Goal: Transaction & Acquisition: Purchase product/service

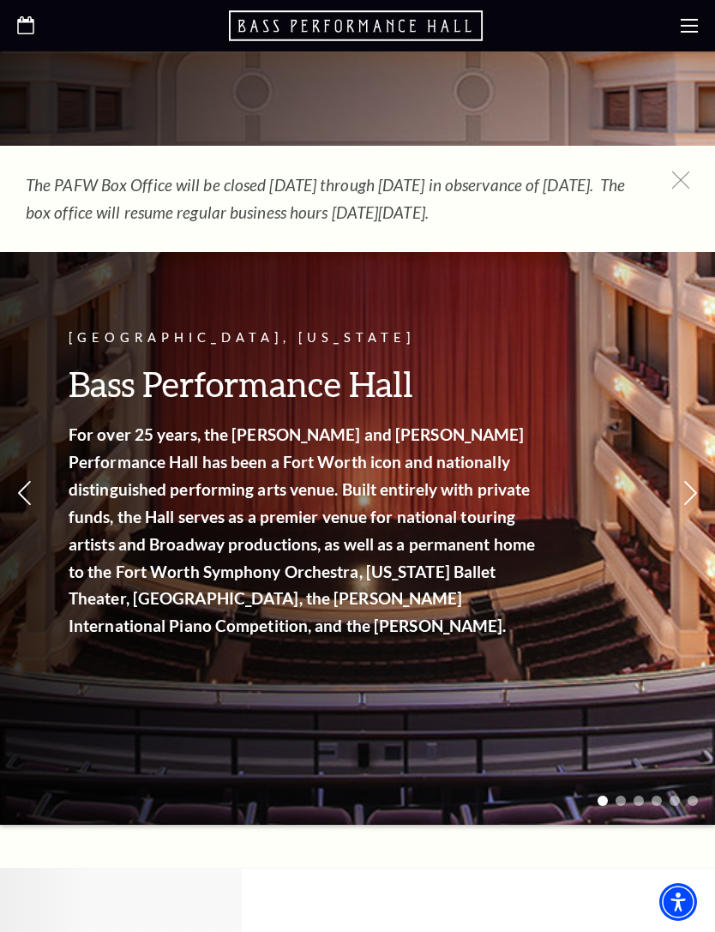
click at [688, 27] on use at bounding box center [689, 26] width 17 height 14
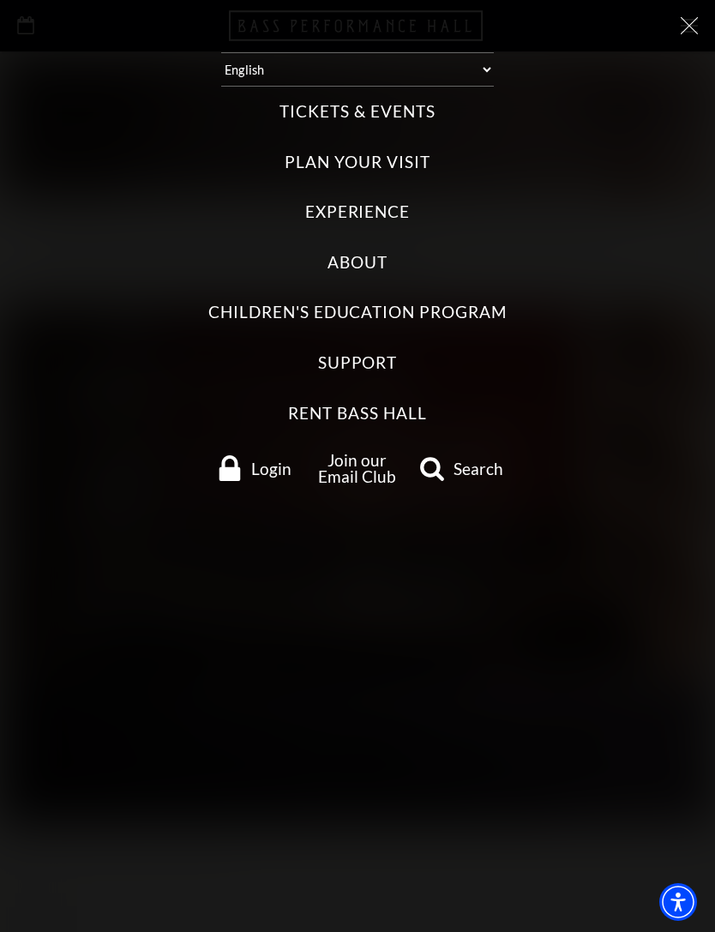
click at [401, 109] on label "Tickets & Events" at bounding box center [357, 111] width 155 height 23
click at [0, 0] on Events "Tickets & Events" at bounding box center [0, 0] width 0 height 0
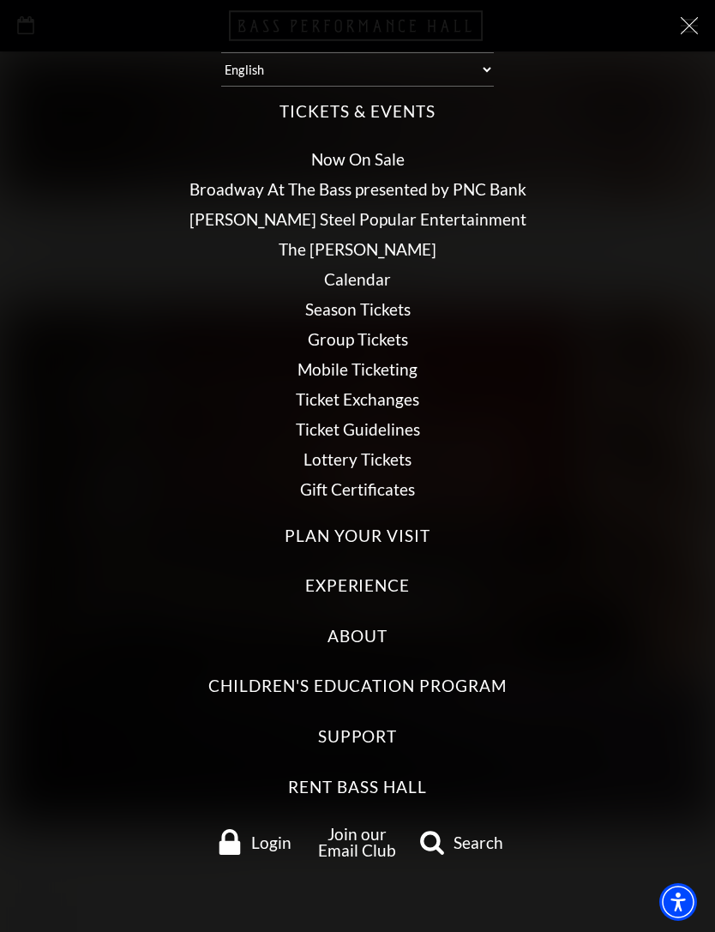
click at [480, 179] on link "Broadway At The Bass presented by PNC Bank" at bounding box center [358, 189] width 337 height 20
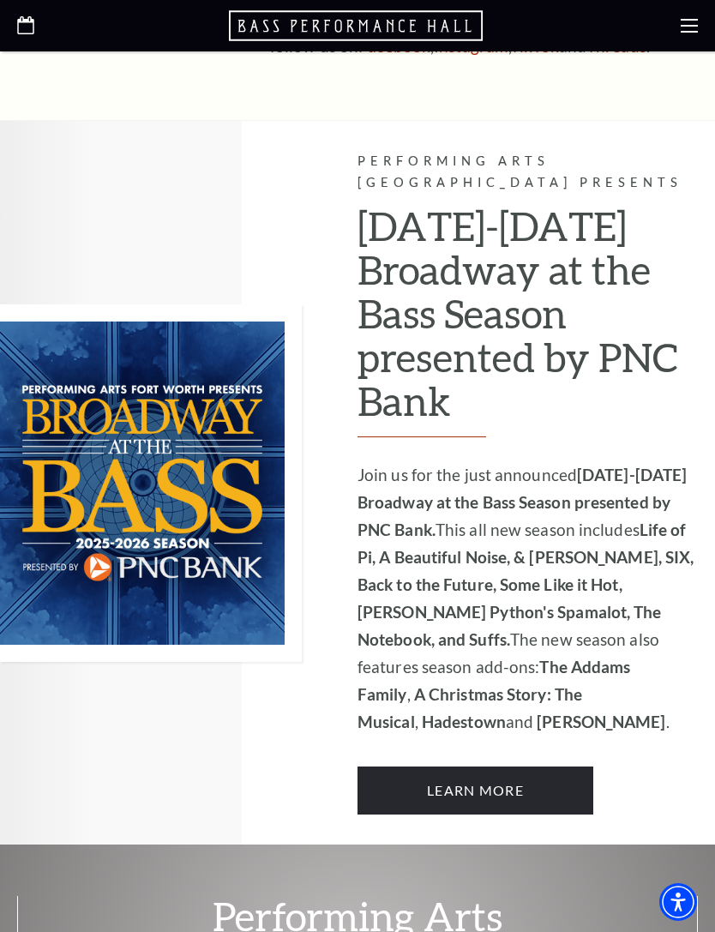
scroll to position [1120, 0]
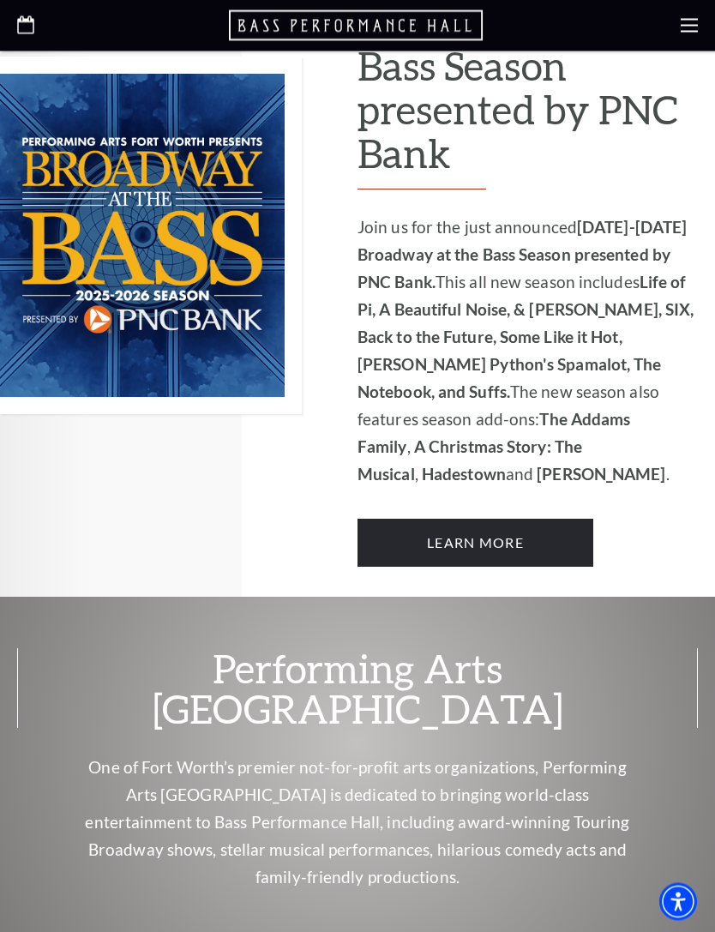
click at [546, 520] on link "Learn More" at bounding box center [476, 544] width 236 height 48
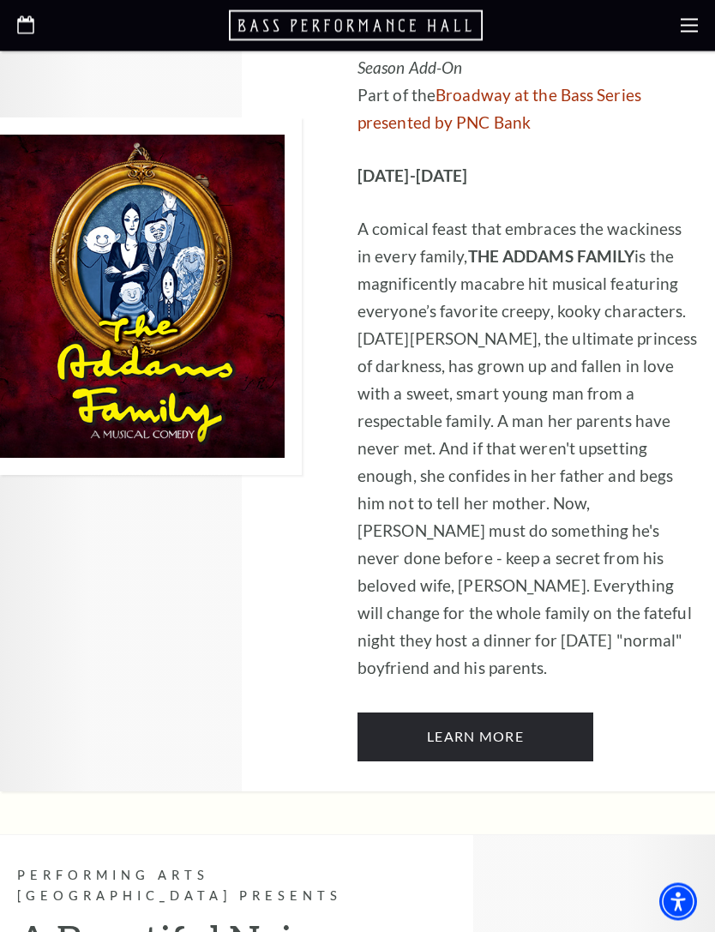
scroll to position [3129, 0]
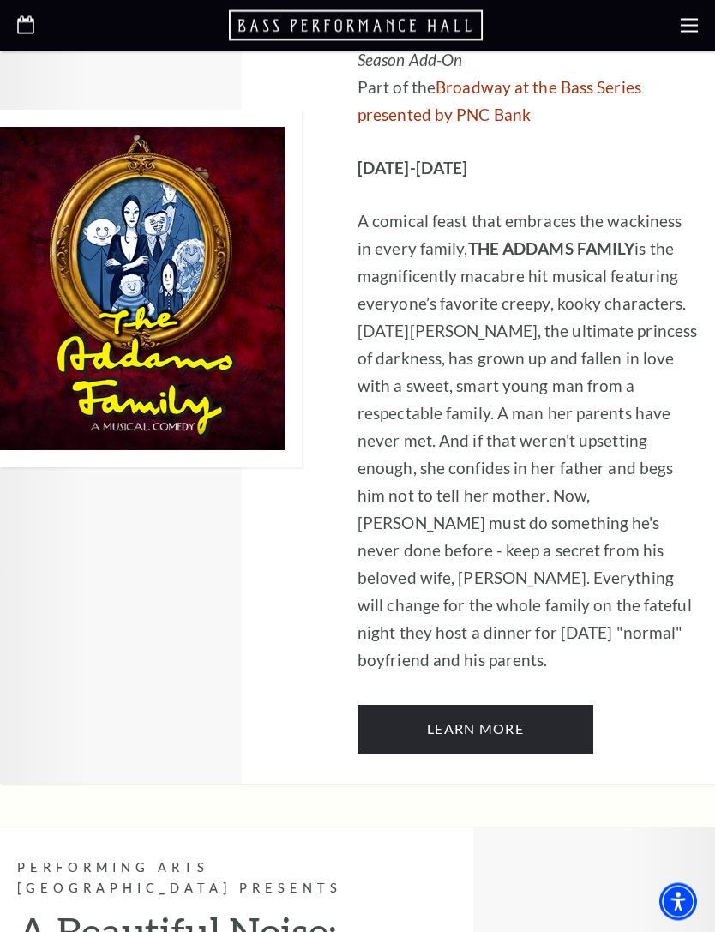
click at [543, 706] on link "Learn More" at bounding box center [476, 730] width 236 height 48
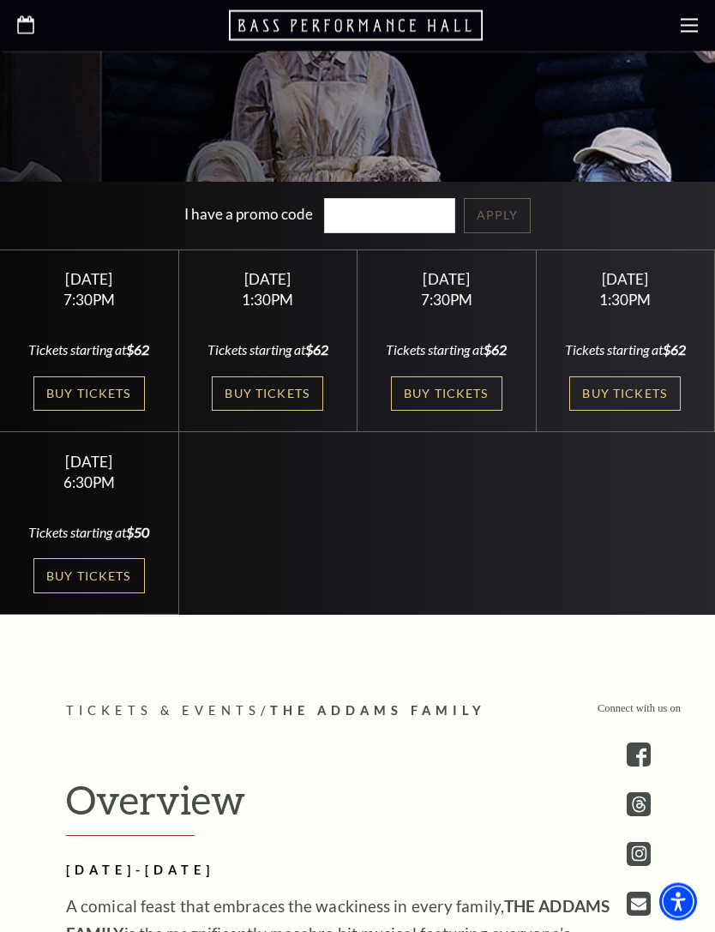
scroll to position [618, 0]
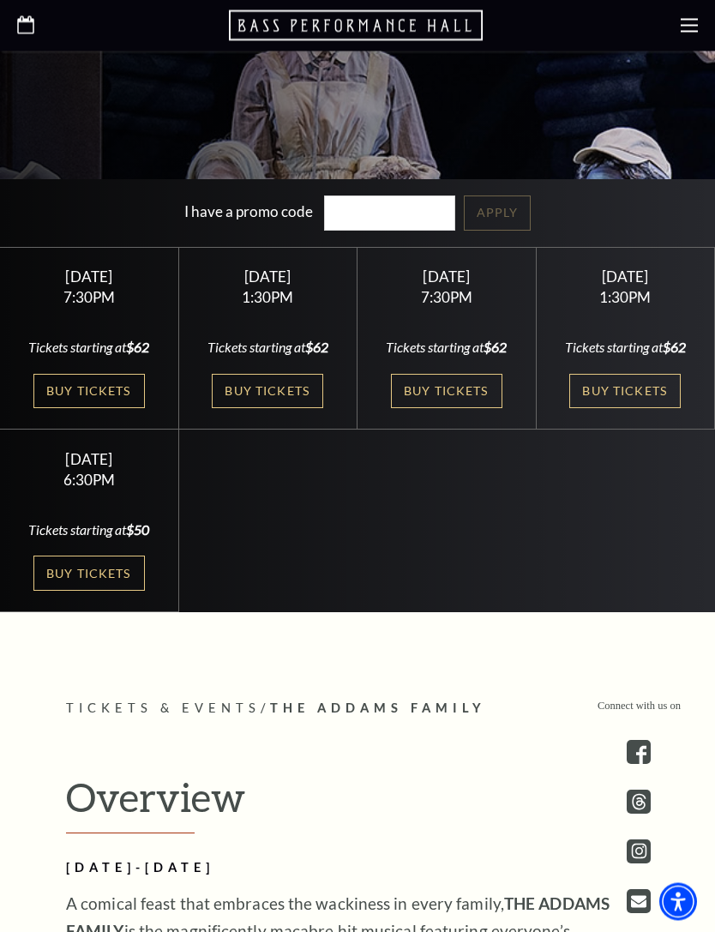
click at [468, 410] on link "Buy Tickets" at bounding box center [447, 392] width 112 height 35
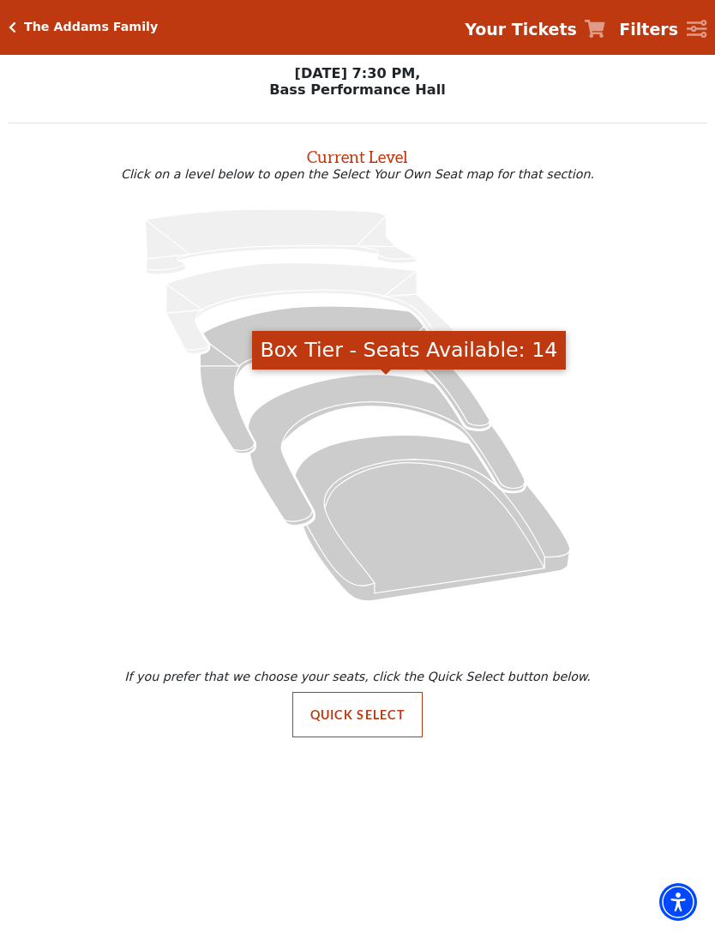
click at [361, 396] on icon "Box Tier - Seats Available: 14" at bounding box center [386, 449] width 277 height 151
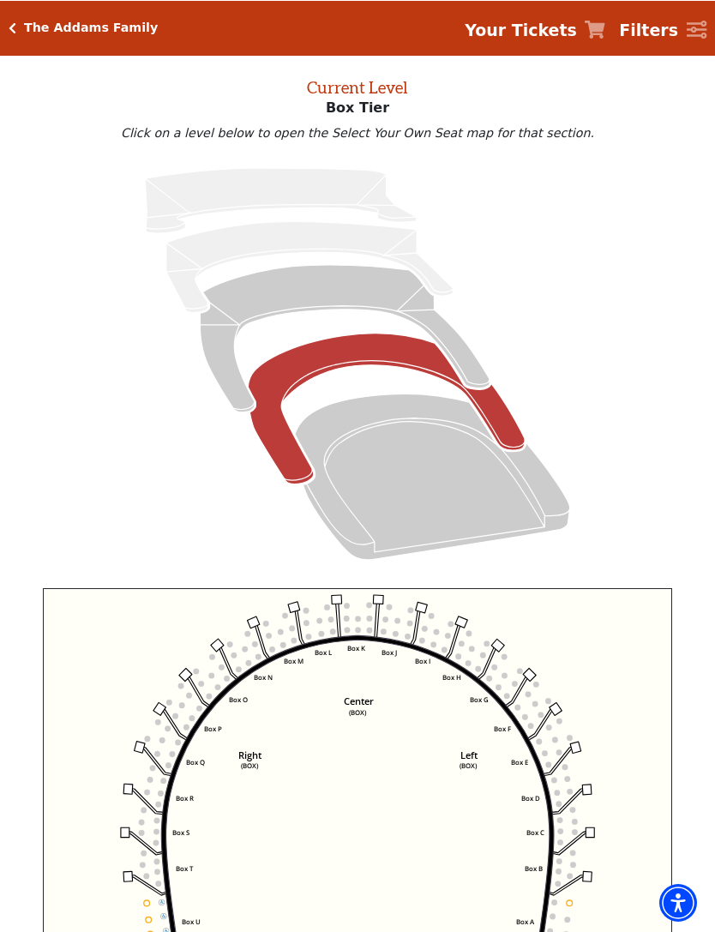
scroll to position [69, 0]
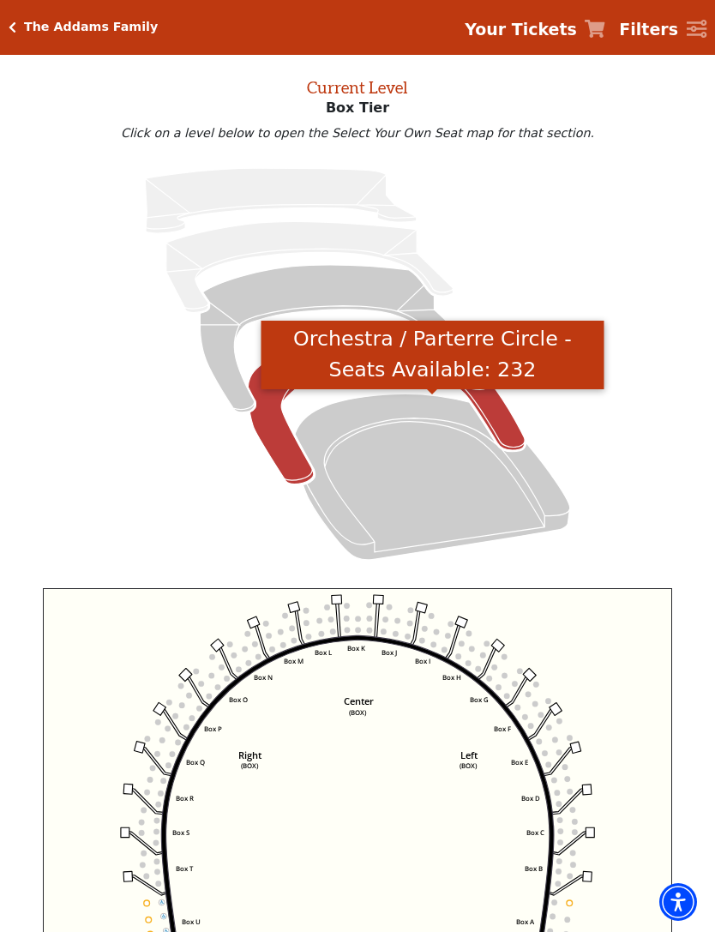
click at [419, 464] on icon "Orchestra / Parterre Circle - Seats Available: 232" at bounding box center [432, 478] width 275 height 166
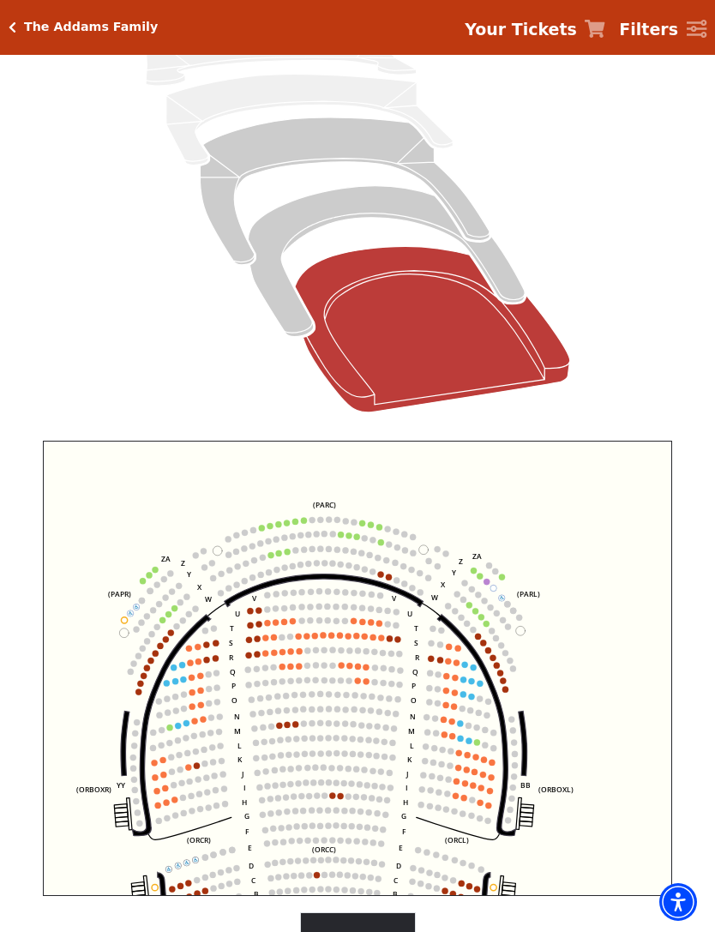
scroll to position [220, 0]
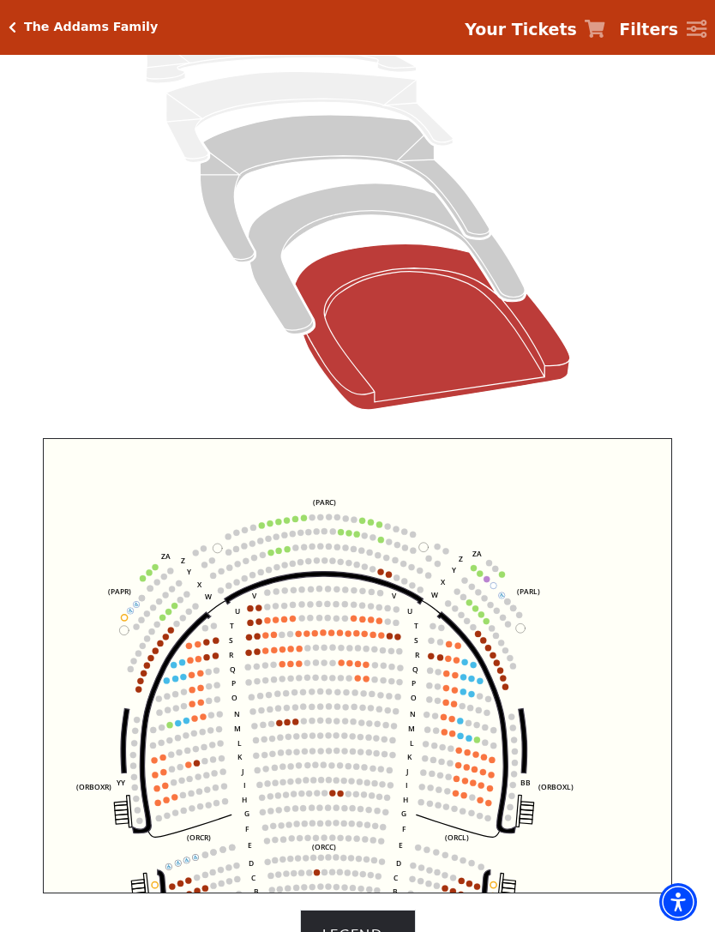
click at [389, 213] on icon "Box Tier - Seats Available: 14" at bounding box center [386, 259] width 277 height 151
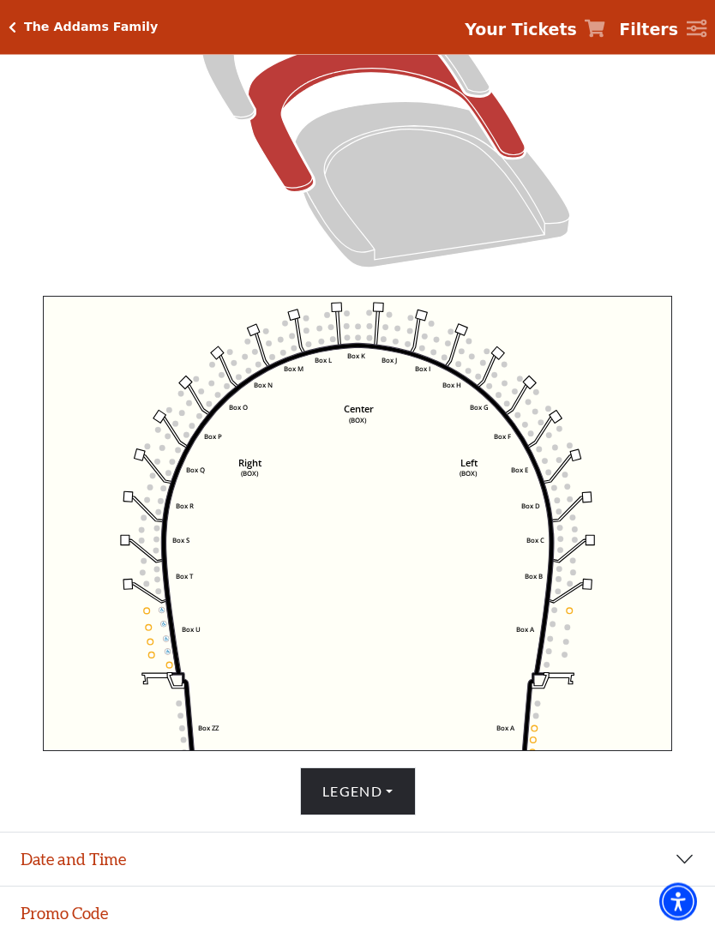
scroll to position [371, 0]
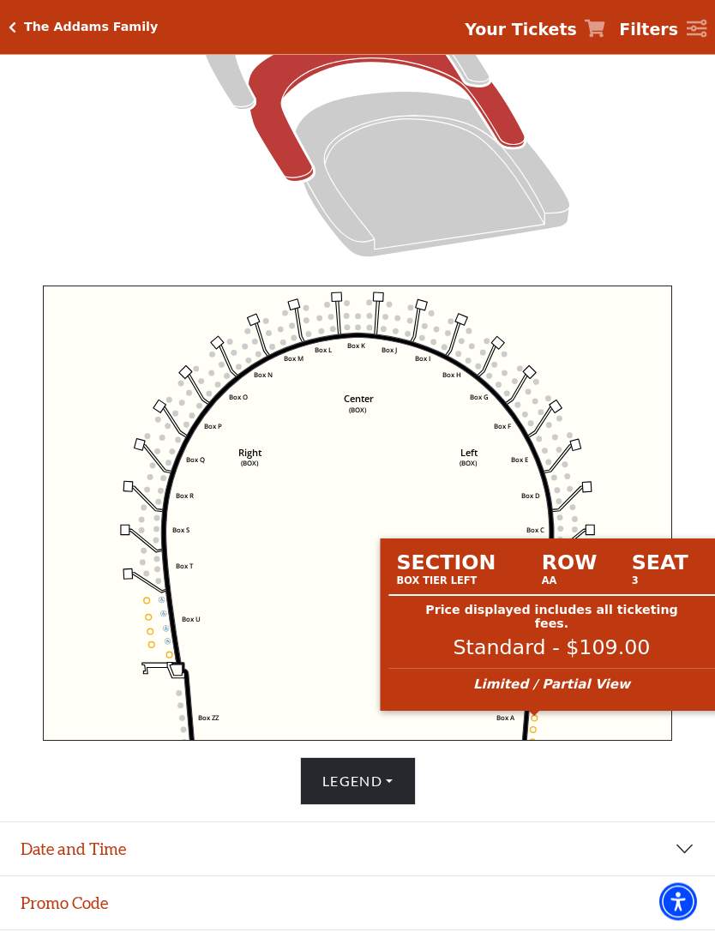
click at [535, 722] on circle at bounding box center [535, 719] width 6 height 6
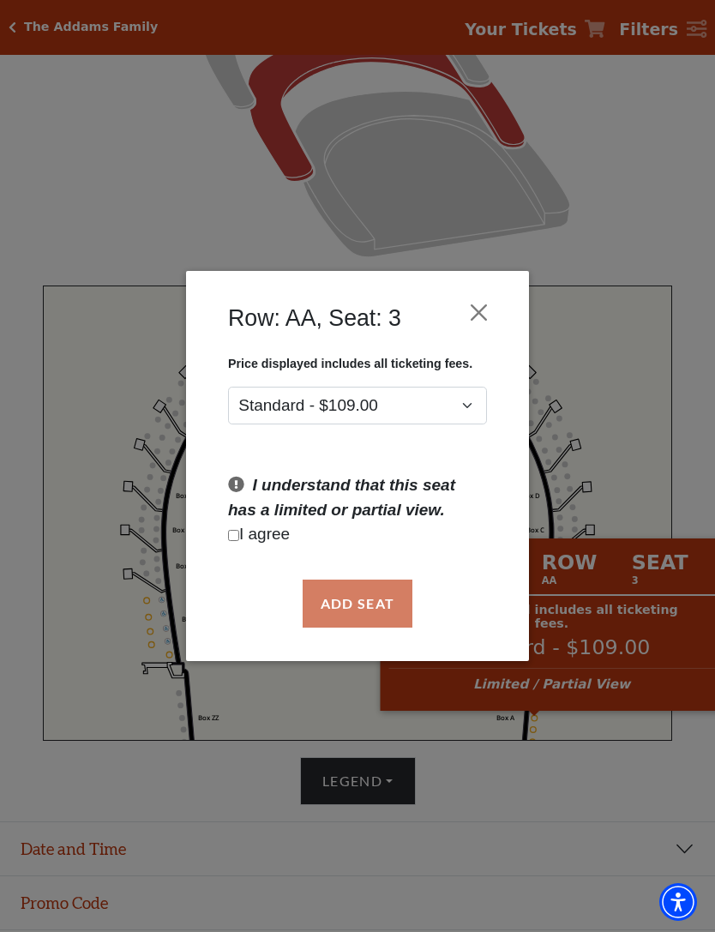
click at [482, 309] on button "Close" at bounding box center [479, 312] width 33 height 33
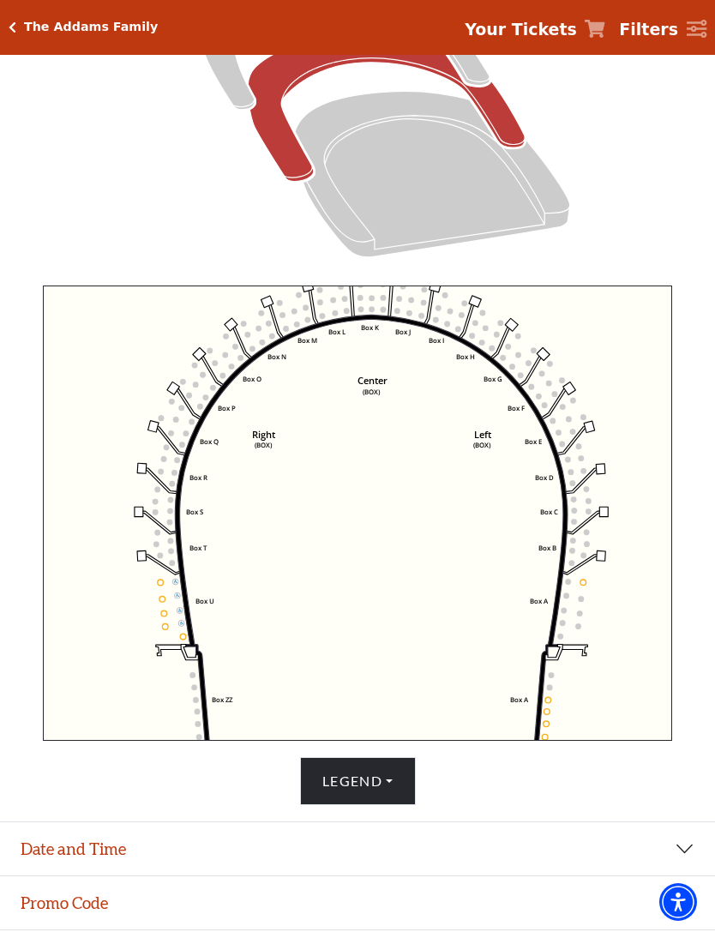
click at [230, 574] on icon "Left (BOX) Right (BOX) Center (BOX) Box ZZ Box U Box T Box S Box R Box Q Box P …" at bounding box center [358, 514] width 630 height 456
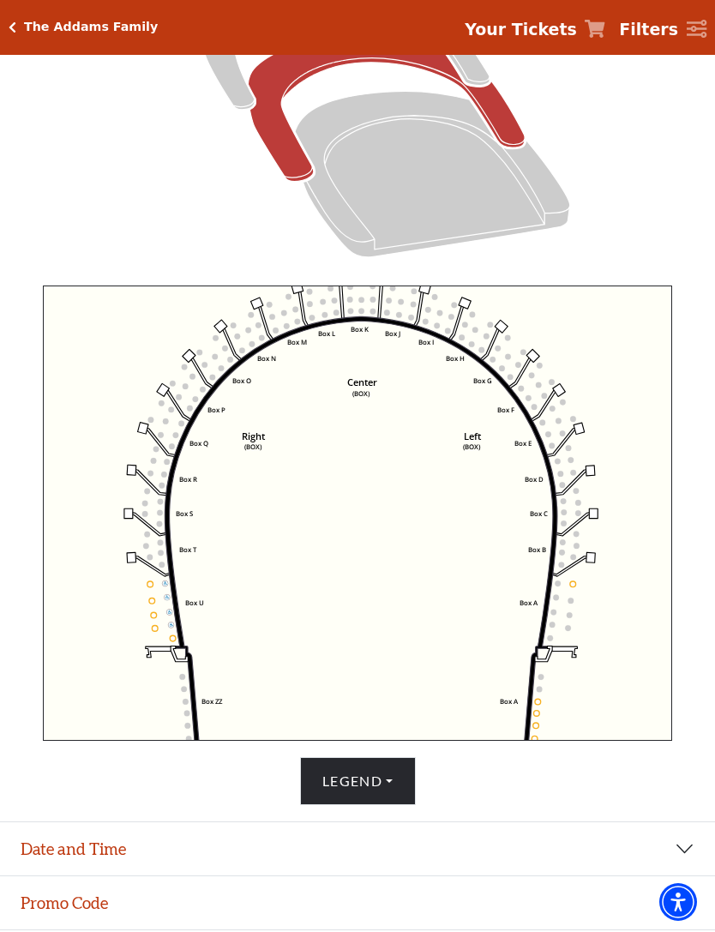
click at [168, 592] on icon "Left (BOX) Right (BOX) Center (BOX) Box ZZ Box U Box T Box S Box R Box Q Box P …" at bounding box center [358, 514] width 630 height 456
click at [166, 601] on use "Seat Selected" at bounding box center [167, 597] width 7 height 7
click at [168, 598] on circle at bounding box center [168, 597] width 6 height 6
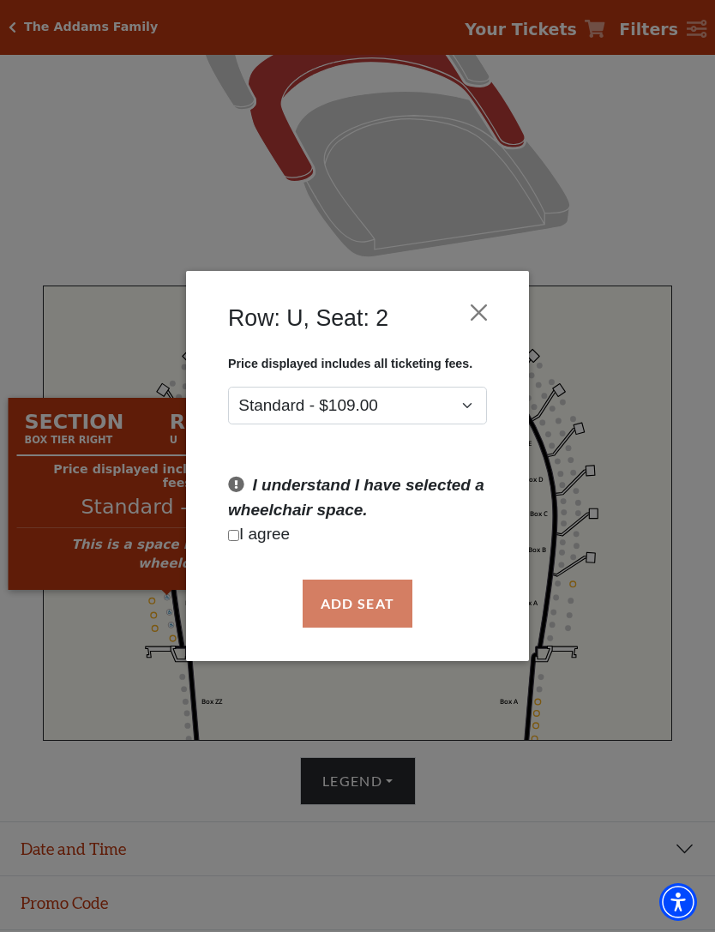
click at [479, 311] on button "Close" at bounding box center [479, 312] width 33 height 33
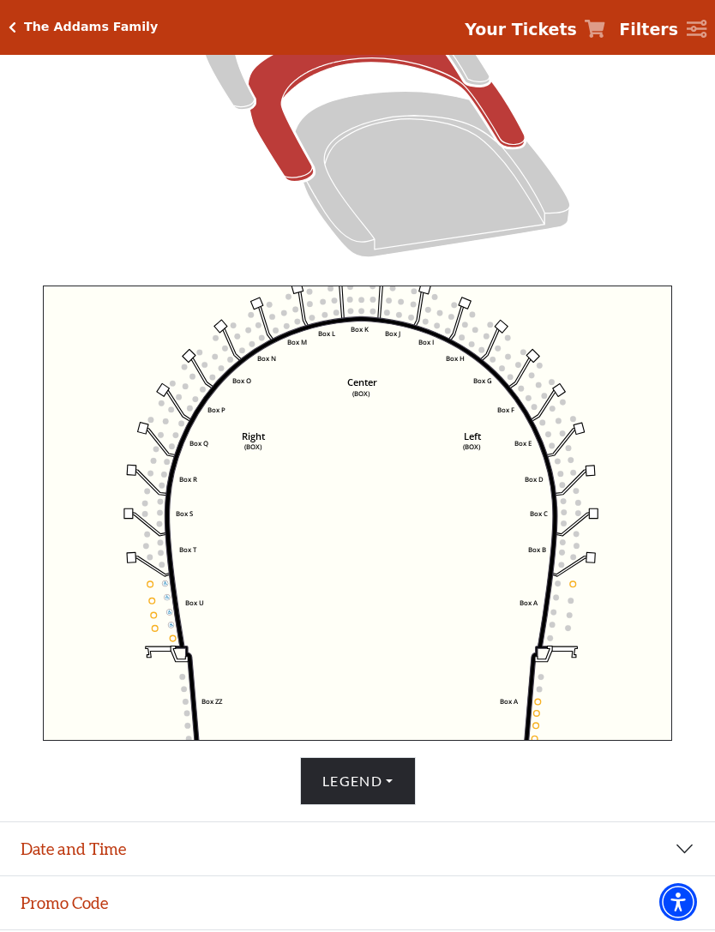
click at [534, 707] on icon "Left (BOX) Right (BOX) Center (BOX) Box ZZ Box U Box T Box S Box R Box Q Box P …" at bounding box center [358, 514] width 630 height 456
click at [540, 704] on circle at bounding box center [538, 702] width 6 height 6
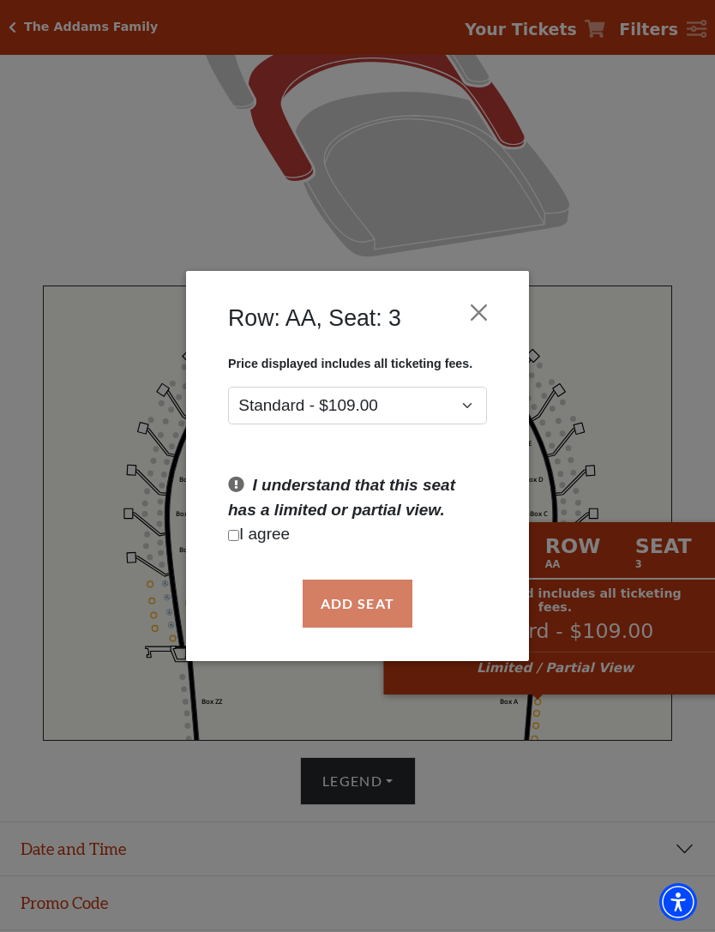
click at [470, 317] on button "Close" at bounding box center [479, 312] width 33 height 33
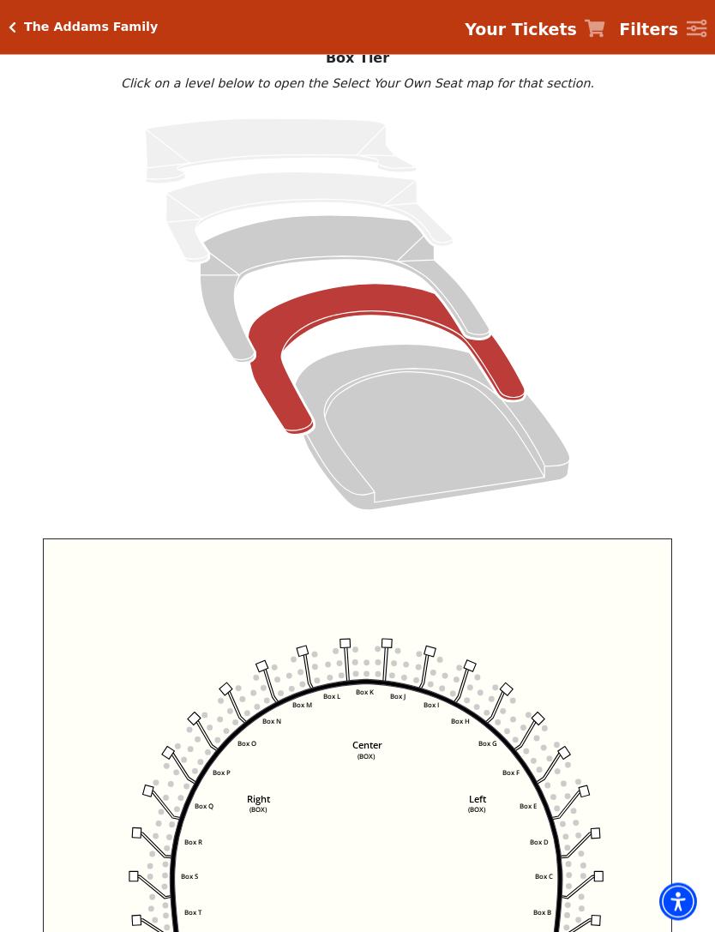
scroll to position [119, 0]
click at [359, 250] on icon "Mezzanine - Seats Available: 269" at bounding box center [344, 289] width 289 height 148
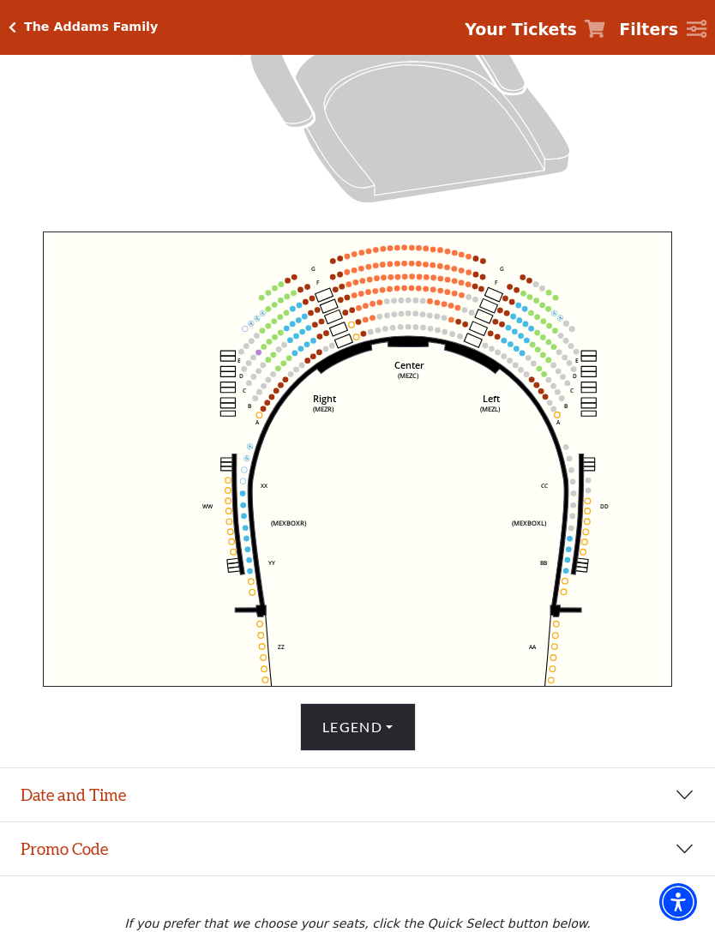
scroll to position [441, 0]
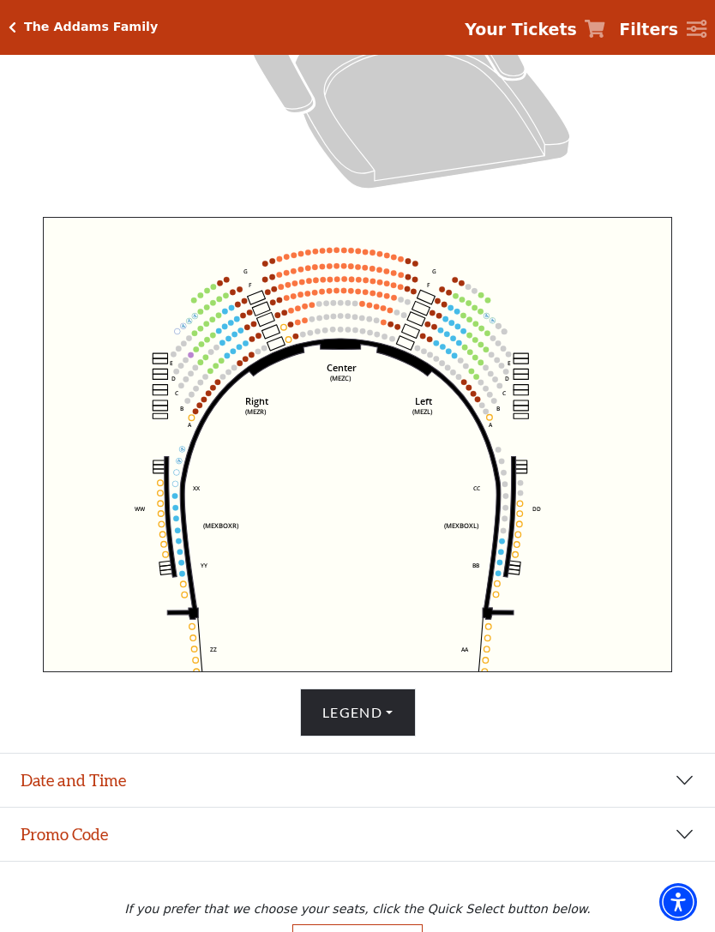
click at [252, 356] on circle at bounding box center [252, 356] width 6 height 6
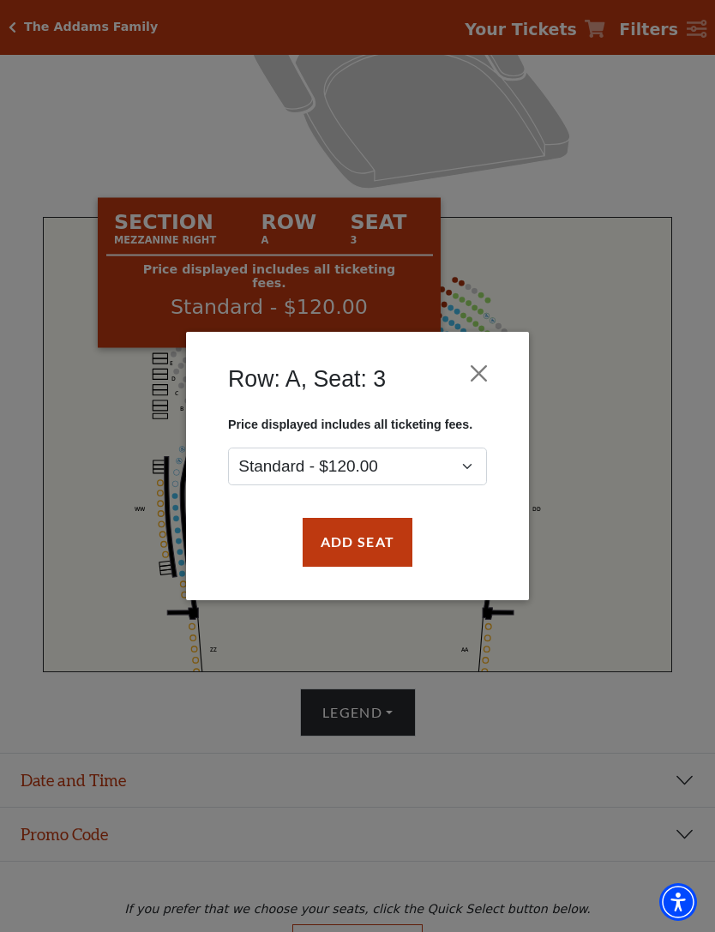
click at [483, 366] on button "Close" at bounding box center [479, 374] width 33 height 33
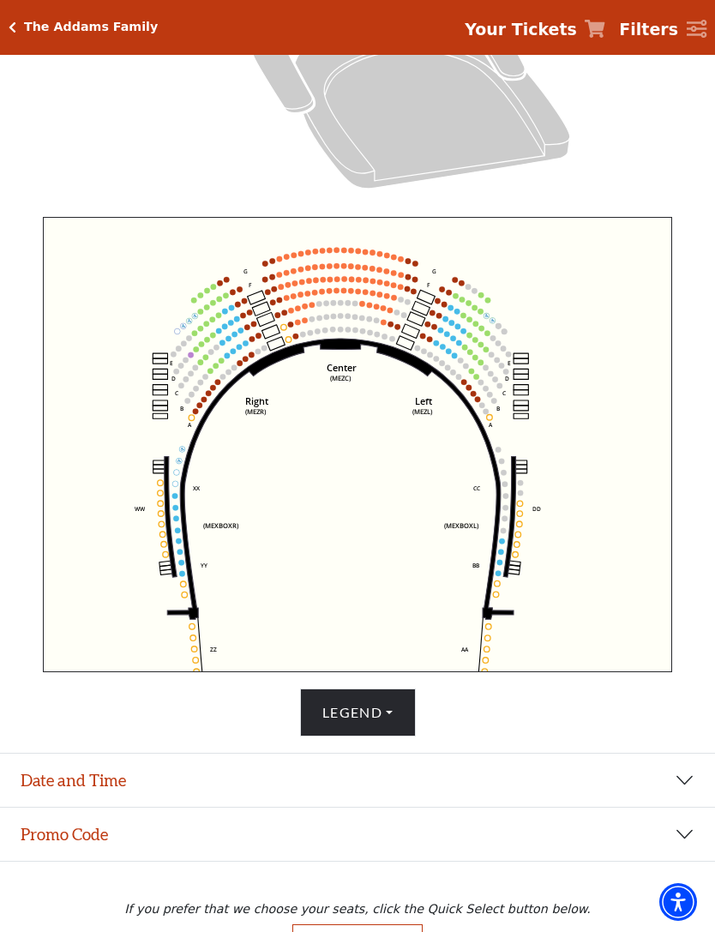
click at [246, 369] on icon "Center (MEZC) Right (MEZR) Left (MEZL) (MEXBOXR) (MEXBOXL) XX WW CC DD YY BB ZZ…" at bounding box center [358, 445] width 630 height 456
click at [228, 359] on circle at bounding box center [228, 356] width 6 height 6
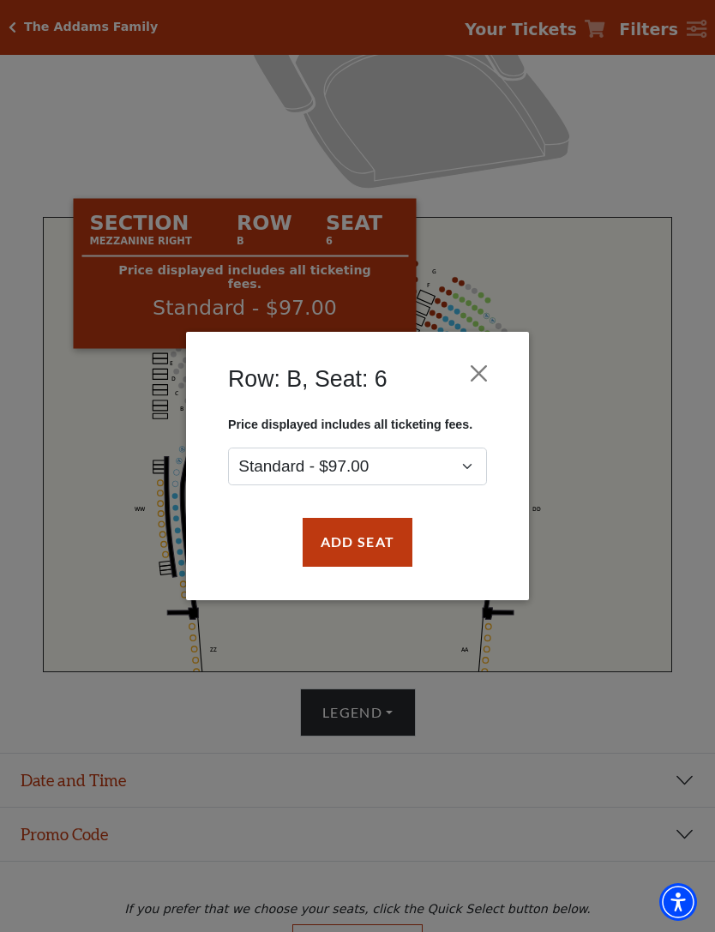
click at [472, 372] on button "Close" at bounding box center [479, 374] width 33 height 33
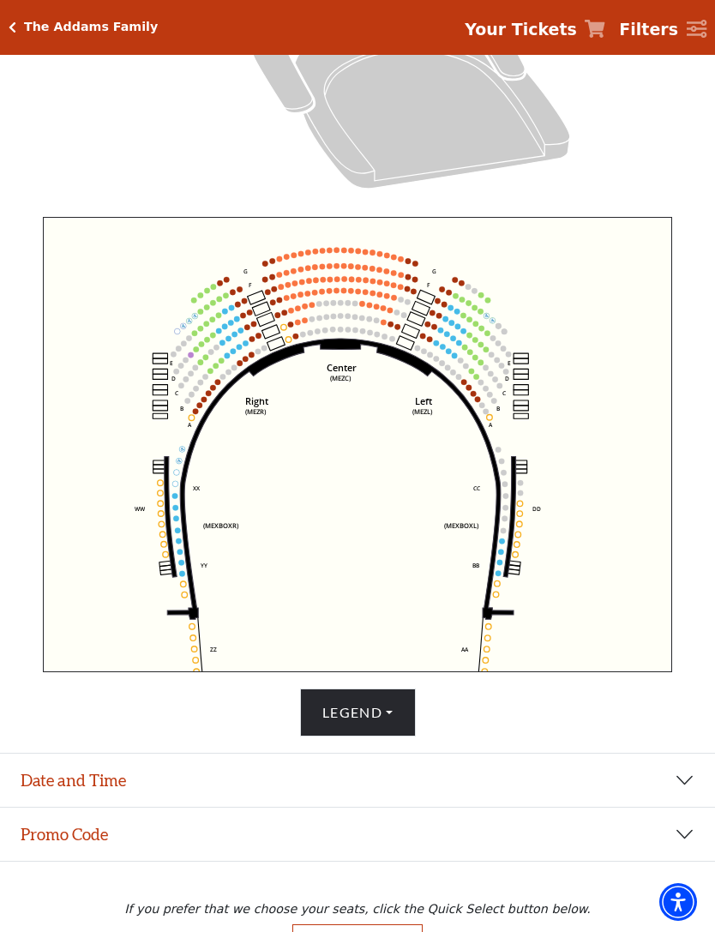
click at [240, 366] on circle at bounding box center [241, 363] width 6 height 6
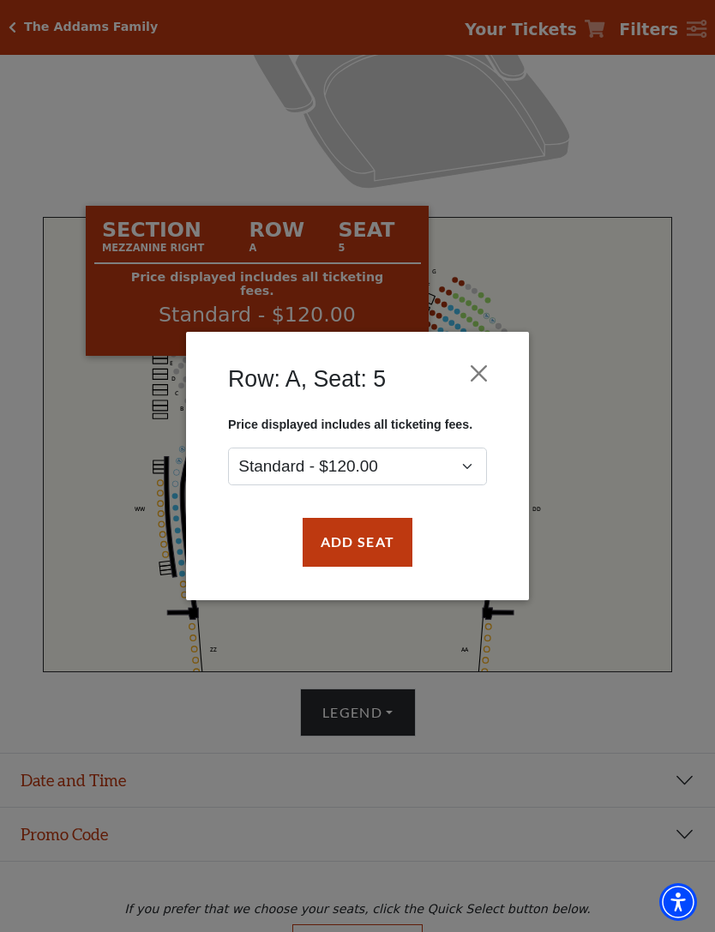
click at [478, 364] on button "Close" at bounding box center [479, 374] width 33 height 33
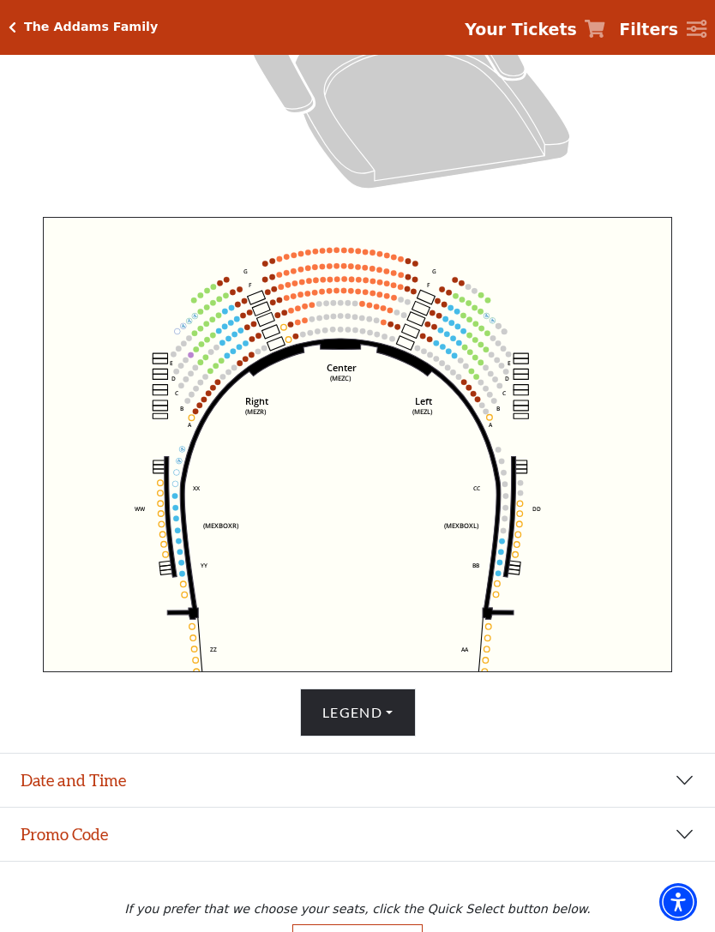
click at [468, 391] on circle at bounding box center [470, 388] width 6 height 6
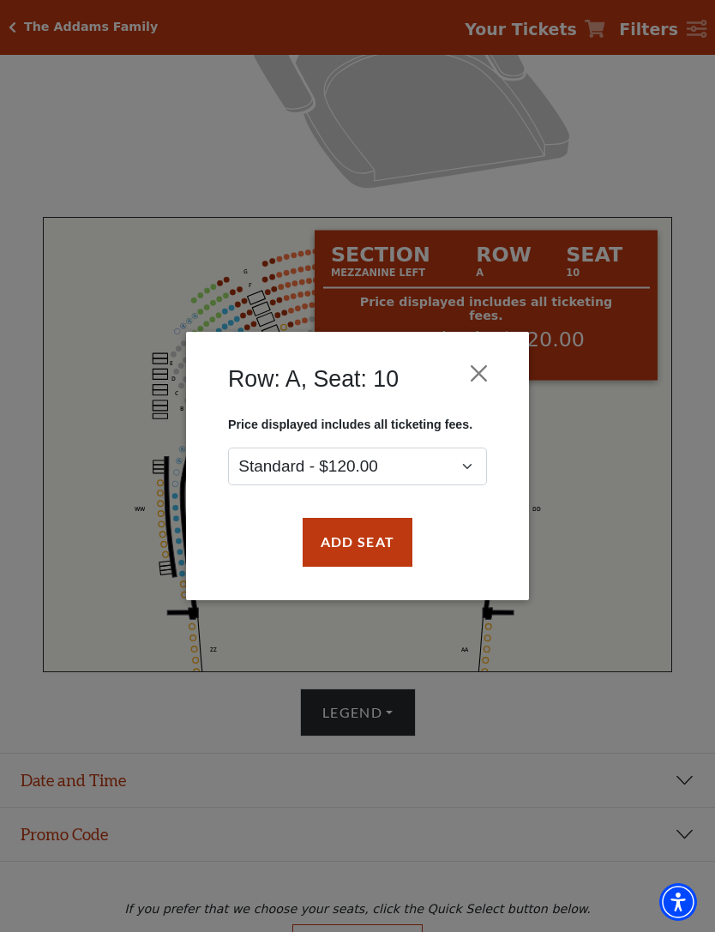
click at [478, 372] on button "Close" at bounding box center [479, 374] width 33 height 33
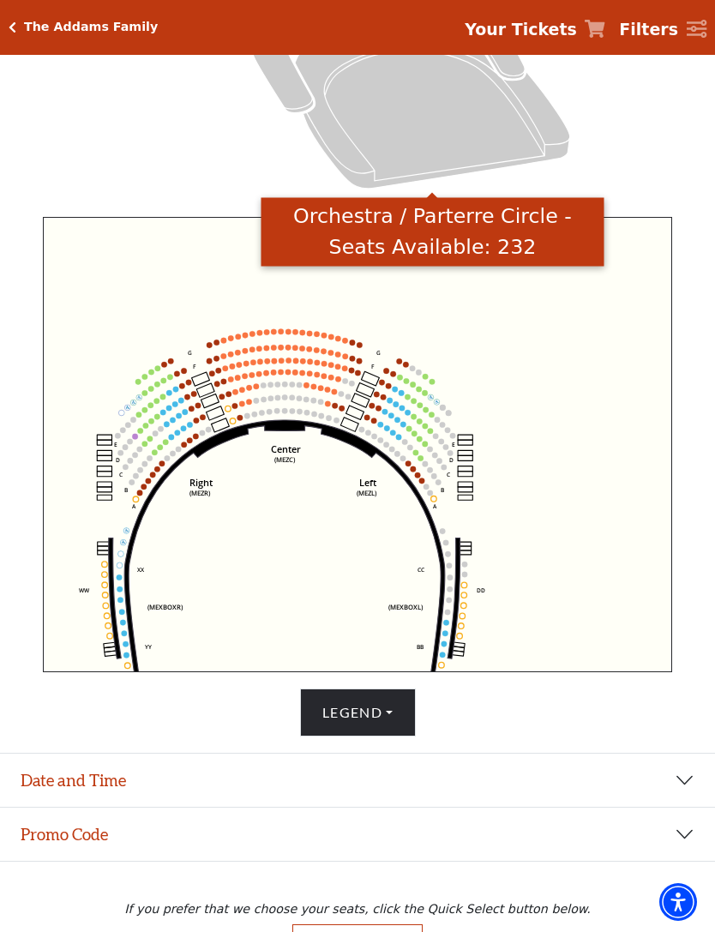
click at [472, 144] on icon "Orchestra / Parterre Circle - Seats Available: 232" at bounding box center [432, 106] width 275 height 166
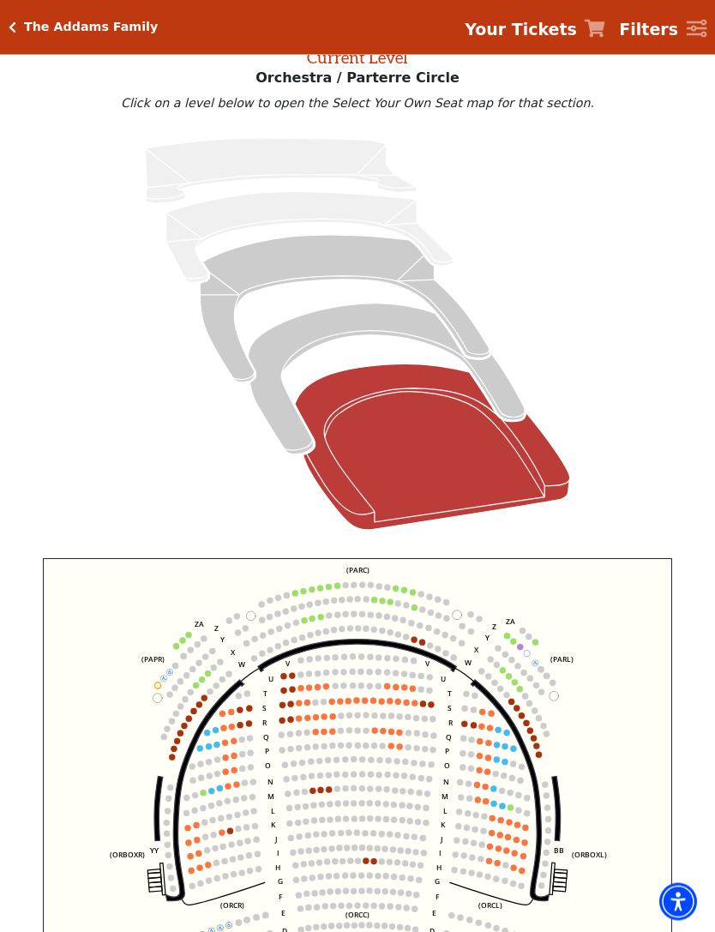
scroll to position [356, 0]
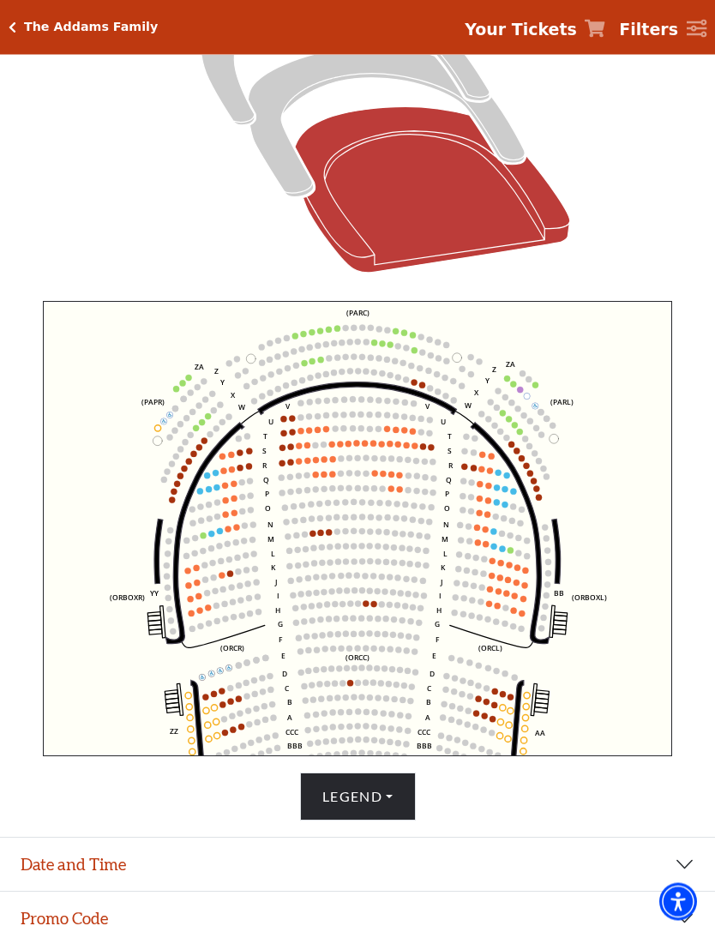
click at [371, 620] on circle at bounding box center [370, 620] width 6 height 6
click at [359, 607] on circle at bounding box center [358, 604] width 6 height 6
click at [360, 607] on circle at bounding box center [358, 604] width 6 height 6
click at [365, 605] on circle at bounding box center [366, 604] width 6 height 6
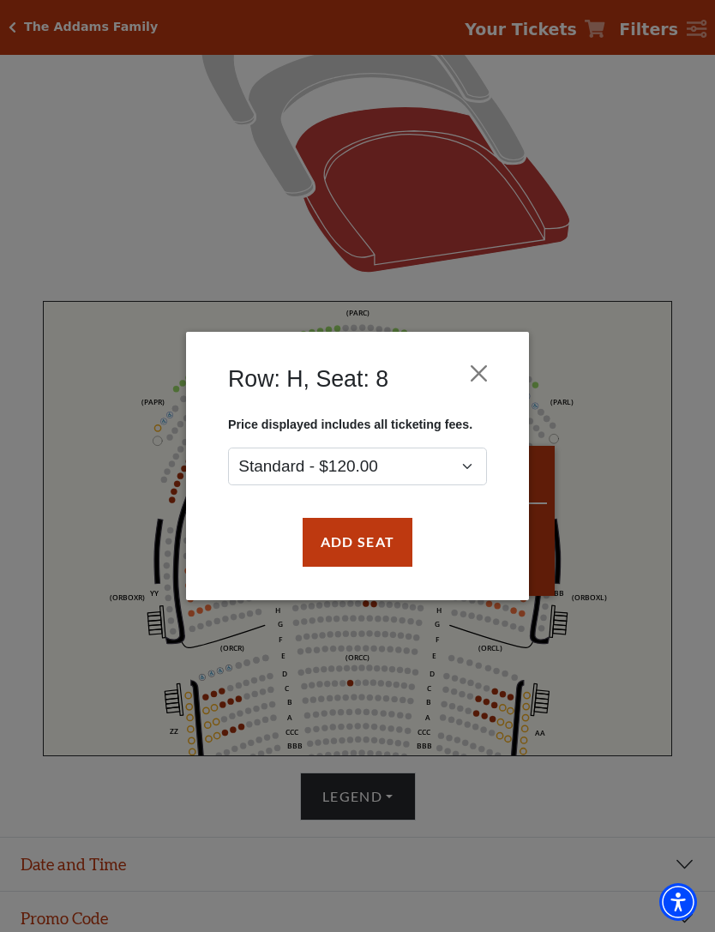
click at [488, 377] on button "Close" at bounding box center [479, 374] width 33 height 33
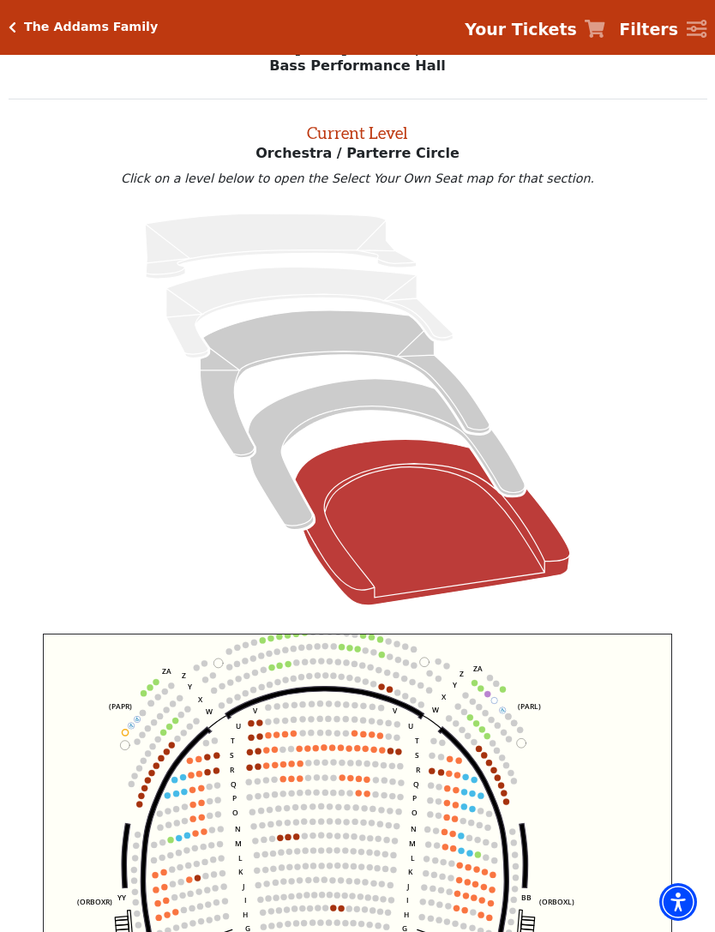
scroll to position [0, 0]
